Goal: Task Accomplishment & Management: Manage account settings

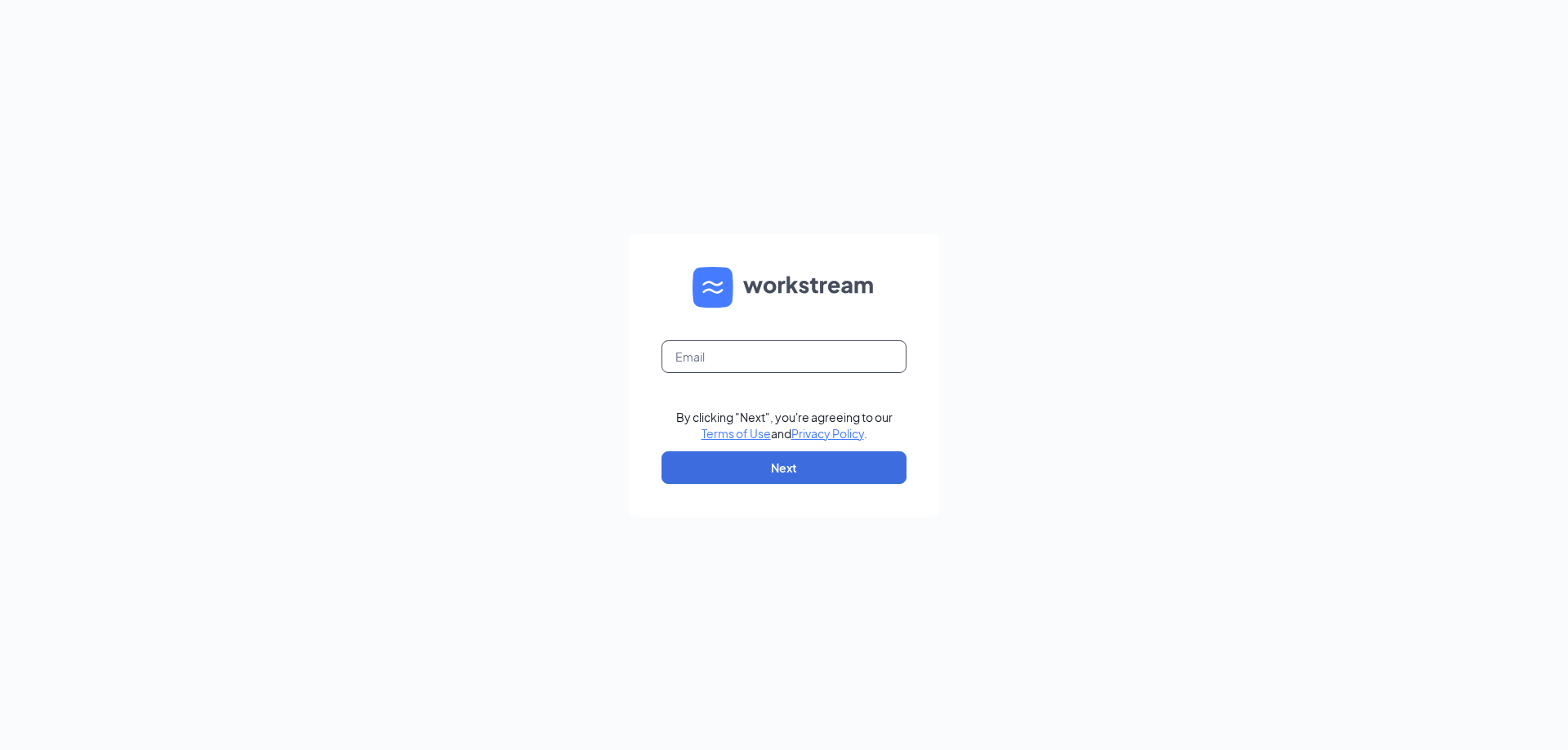
click at [777, 342] on input "text" at bounding box center [784, 357] width 245 height 33
click at [769, 352] on input "text" at bounding box center [784, 357] width 245 height 33
click at [850, 371] on input "text" at bounding box center [784, 357] width 245 height 33
